Goal: Transaction & Acquisition: Purchase product/service

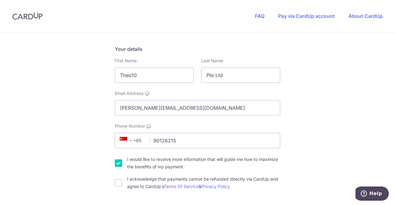
type input "90126215"
click at [115, 163] on input "I would like to receive more information that will guide me how to maximize the…" at bounding box center [118, 162] width 7 height 7
checkbox input "false"
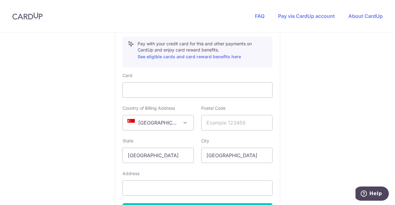
scroll to position [370, 0]
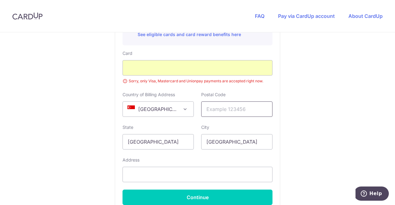
click at [237, 111] on input "text" at bounding box center [236, 108] width 71 height 15
type input "415979"
type input "[STREET_ADDRESS]"
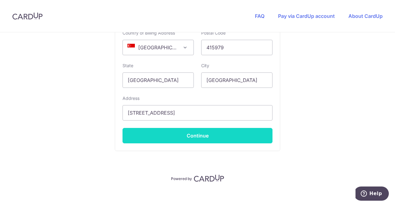
click at [233, 131] on button "Continue" at bounding box center [197, 135] width 150 height 15
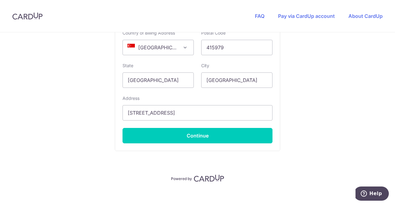
scroll to position [156, 0]
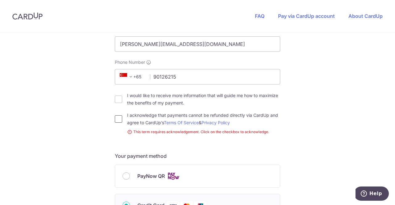
click at [119, 120] on input "I acknowledge that payments cannot be refunded directly via CardUp and agree to…" at bounding box center [118, 118] width 7 height 7
checkbox input "true"
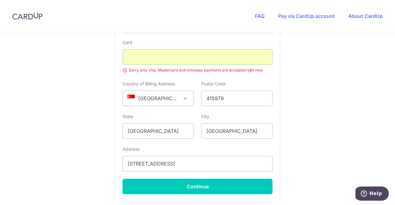
scroll to position [372, 0]
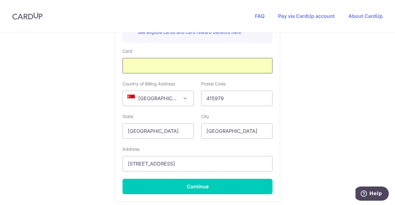
scroll to position [369, 0]
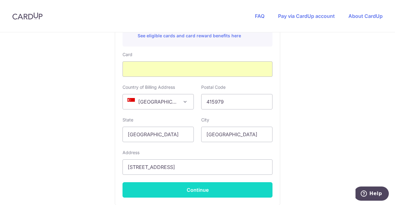
click at [225, 194] on button "Continue" at bounding box center [197, 189] width 150 height 15
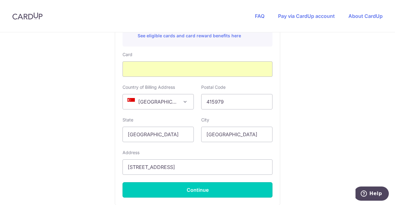
type input "**** 6725"
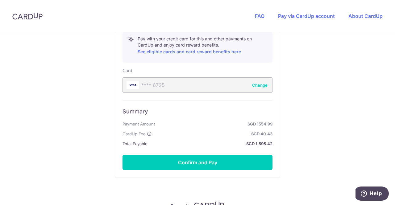
scroll to position [322, 0]
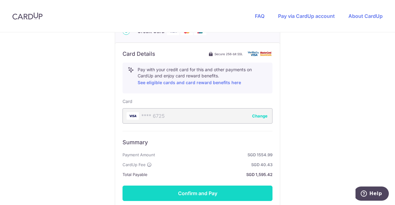
click at [232, 188] on button "Confirm and Pay" at bounding box center [197, 193] width 150 height 15
